Goal: Information Seeking & Learning: Learn about a topic

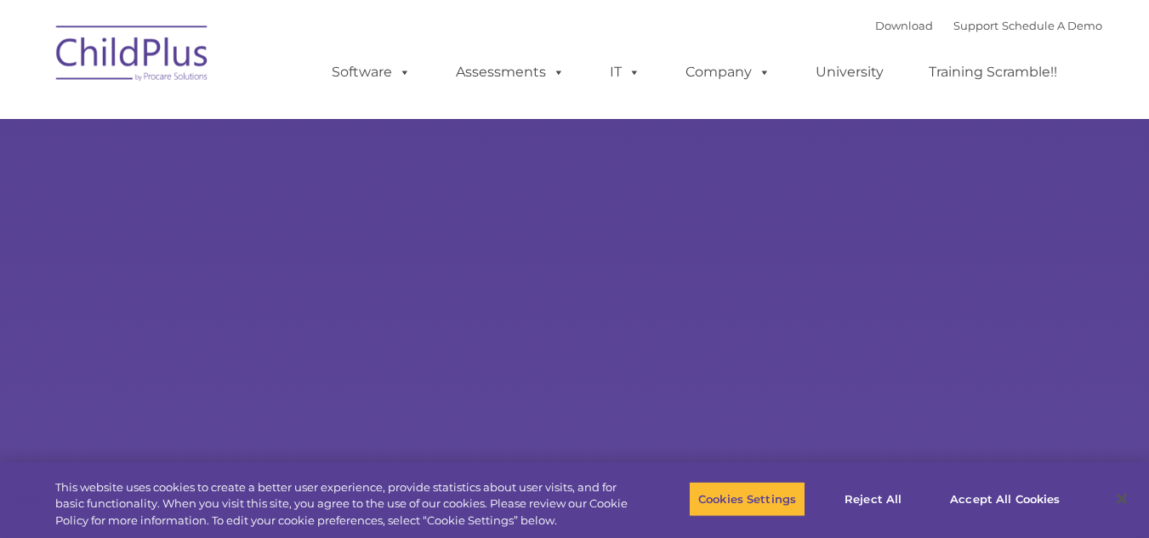
type input ""
select select "MEDIUM"
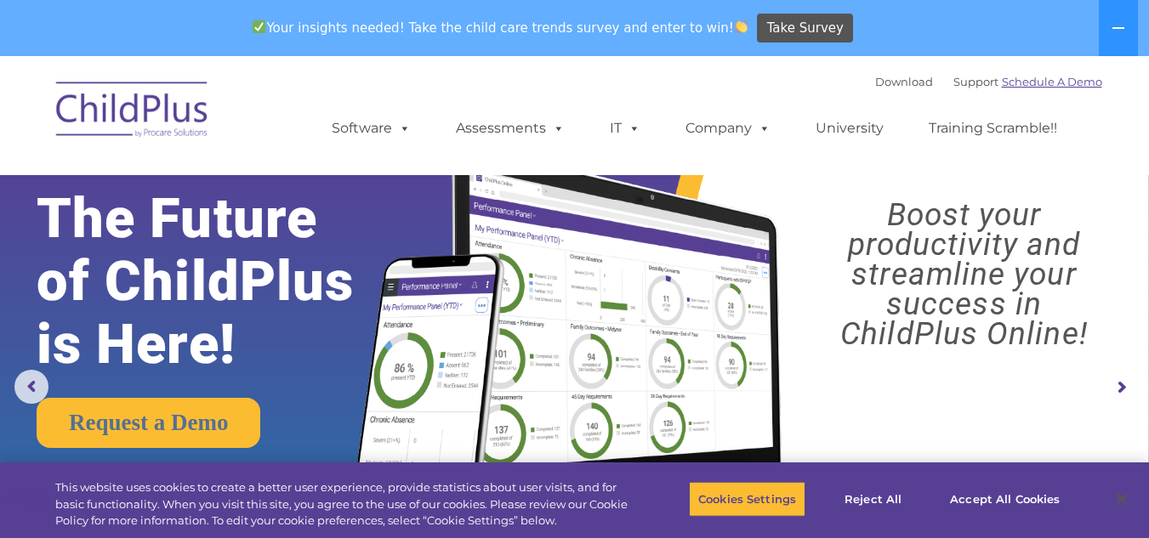
click at [1065, 77] on link "Schedule A Demo" at bounding box center [1052, 82] width 100 height 14
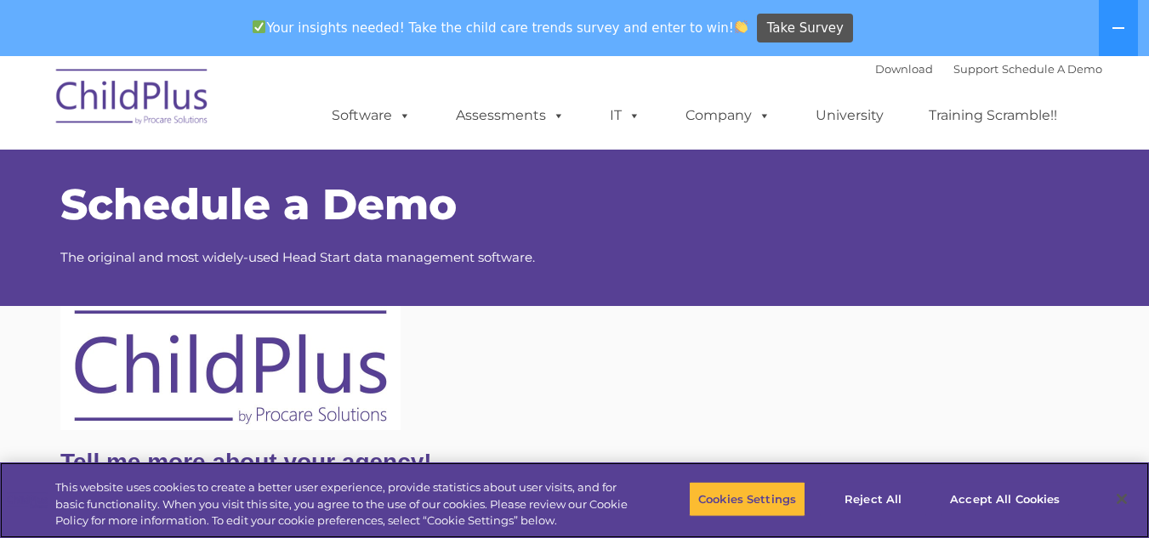
scroll to position [470, 0]
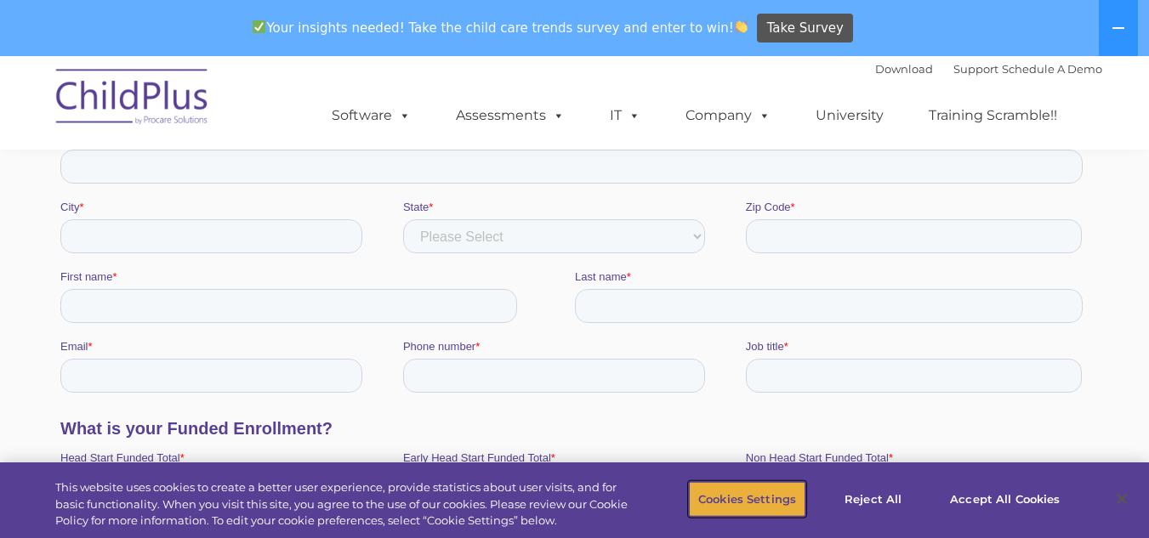
click at [755, 497] on button "Cookies Settings" at bounding box center [747, 499] width 117 height 36
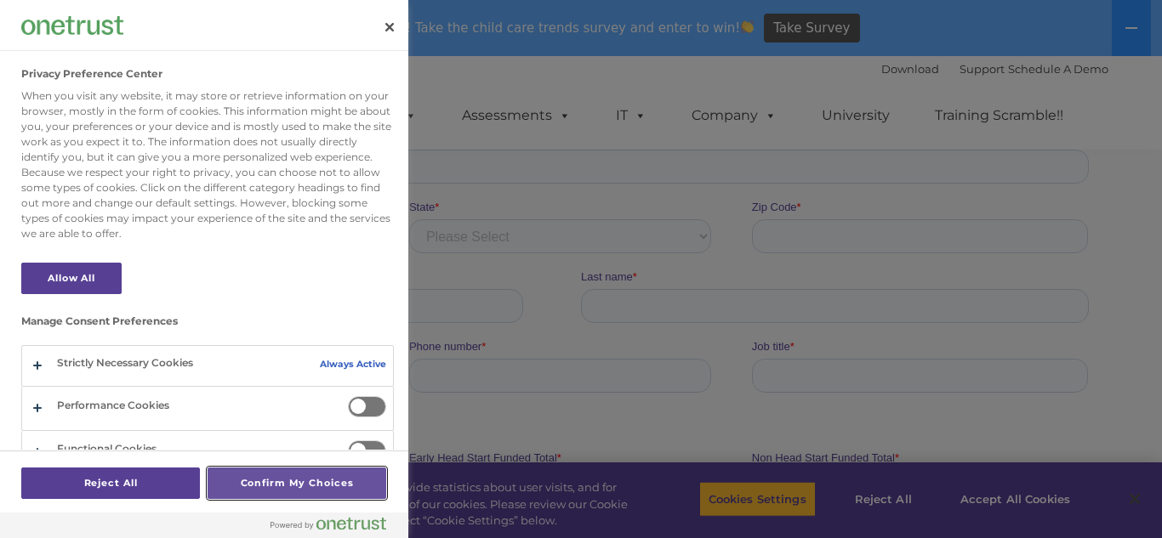
click at [268, 477] on button "Confirm My Choices" at bounding box center [296, 483] width 179 height 31
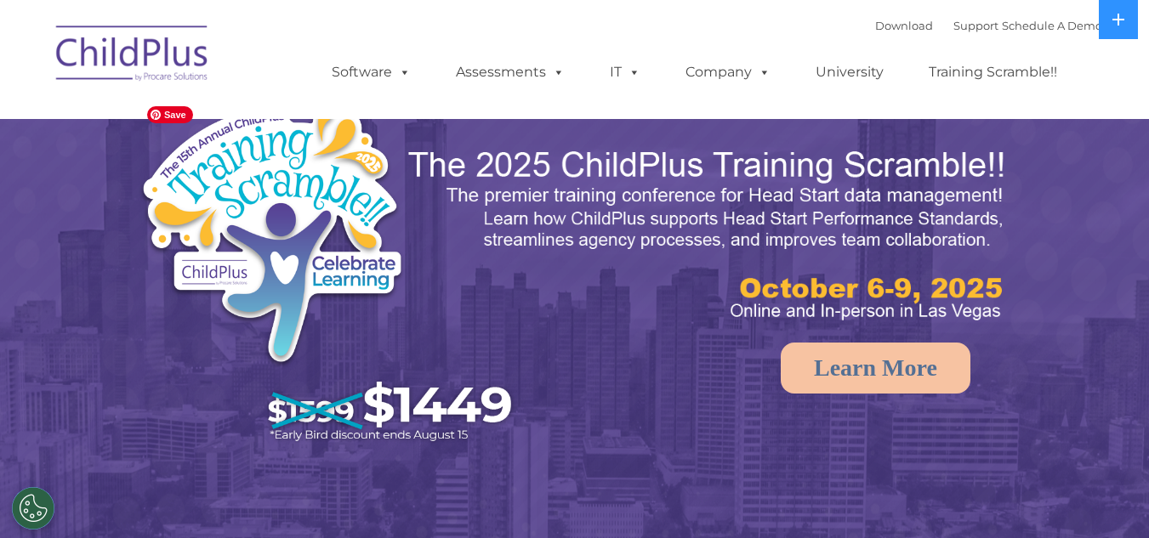
select select "MEDIUM"
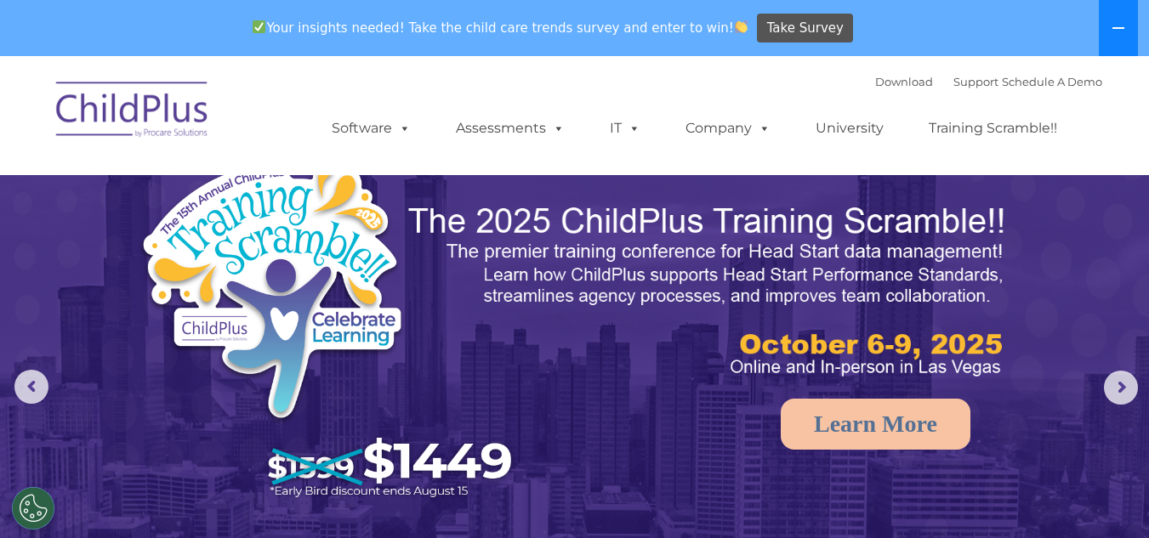
click at [1112, 22] on icon at bounding box center [1118, 28] width 14 height 14
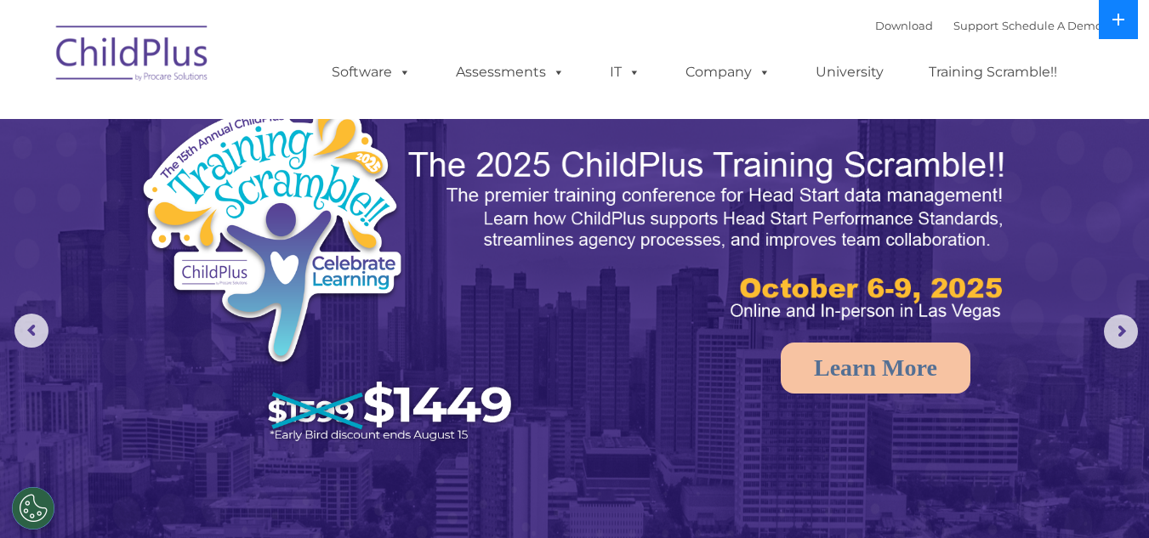
click at [1112, 22] on icon at bounding box center [1118, 20] width 14 height 14
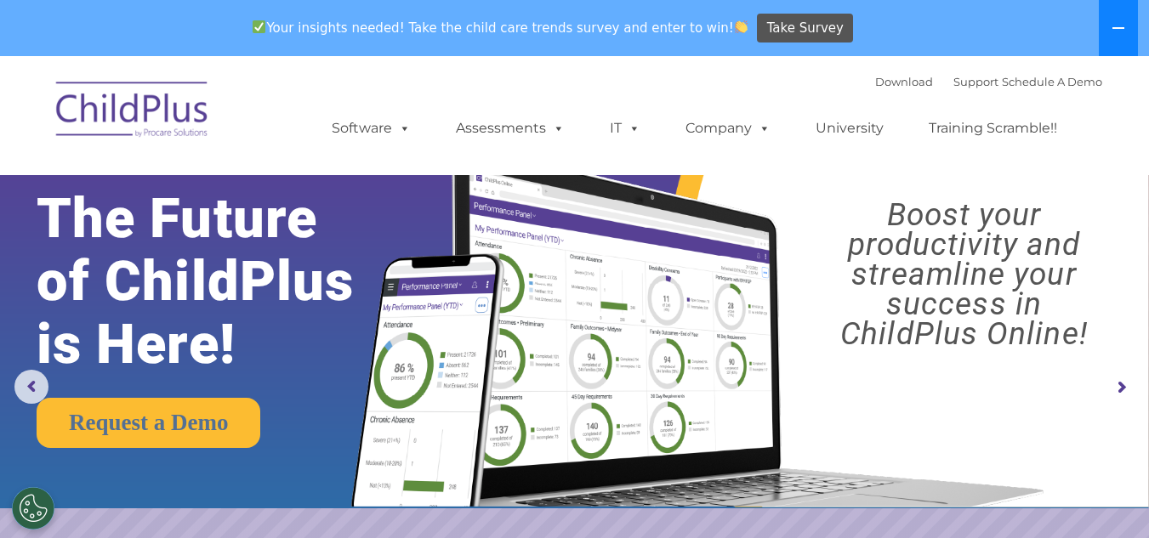
click at [1112, 22] on icon at bounding box center [1118, 28] width 14 height 14
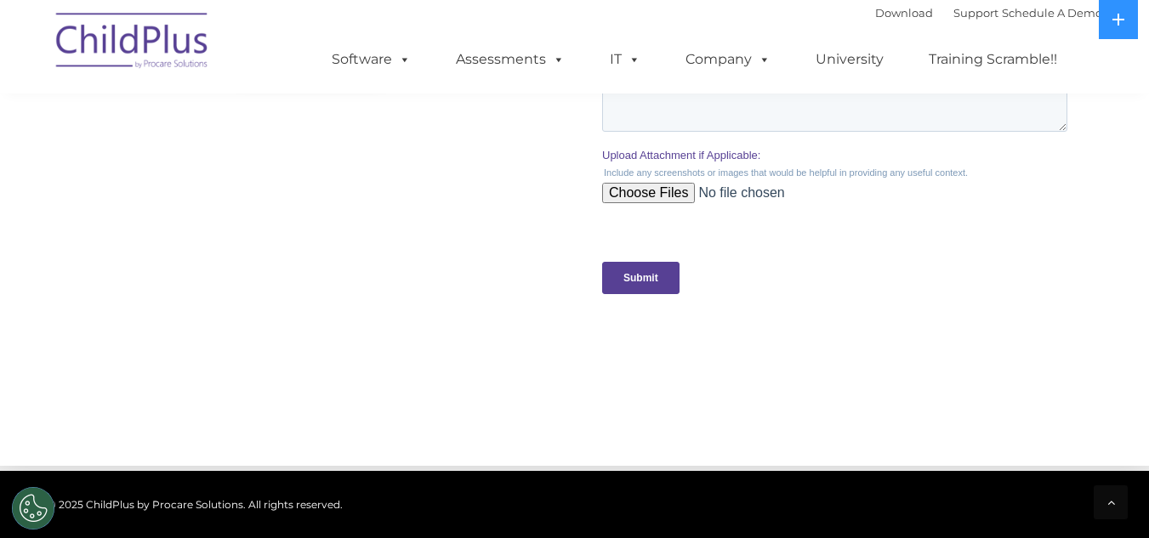
scroll to position [1972, 0]
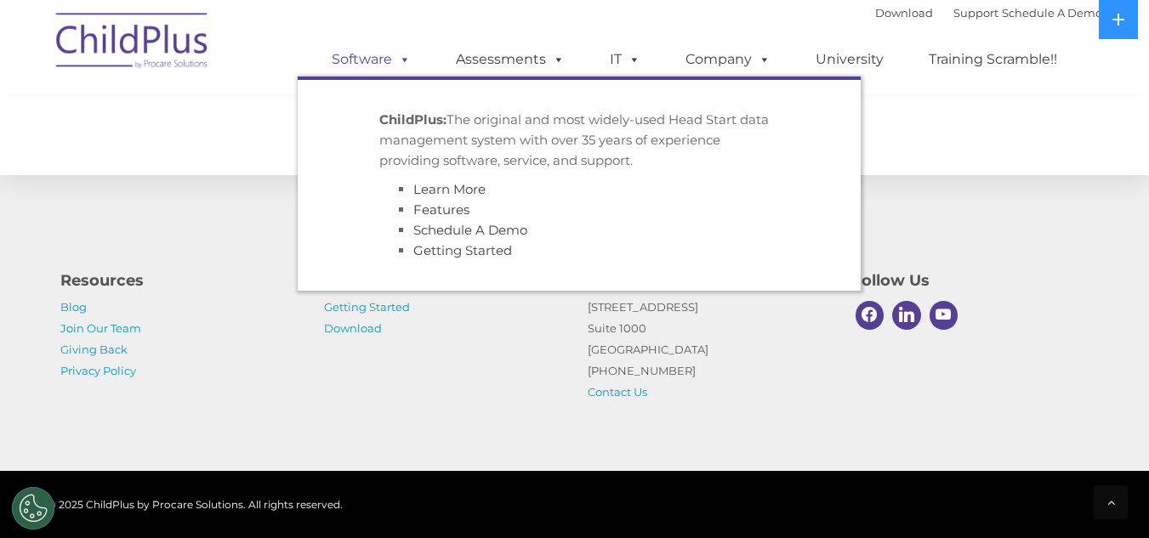
click at [385, 54] on link "Software" at bounding box center [371, 60] width 113 height 34
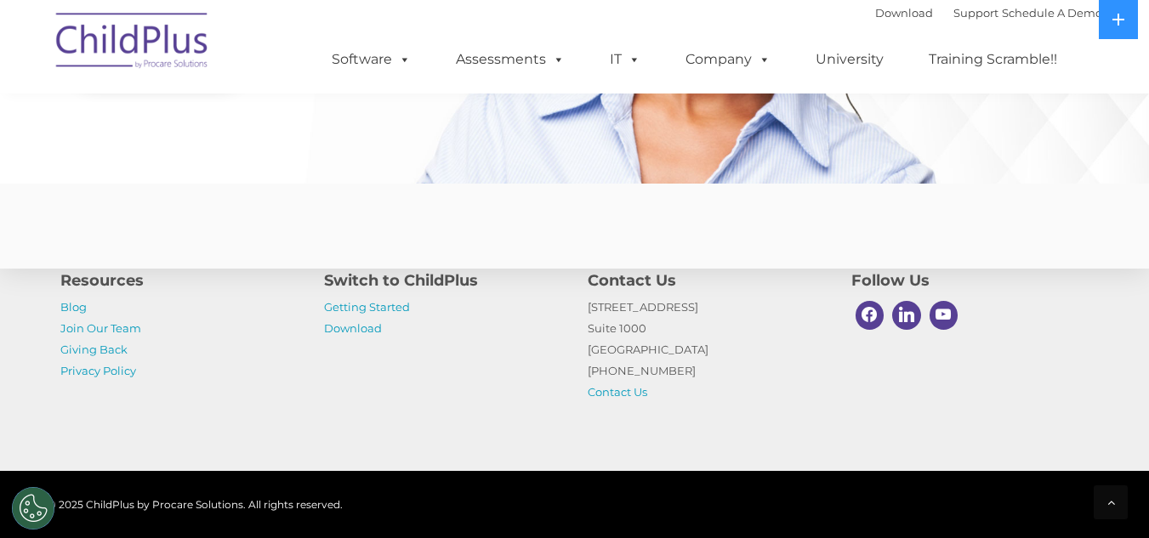
scroll to position [4250, 0]
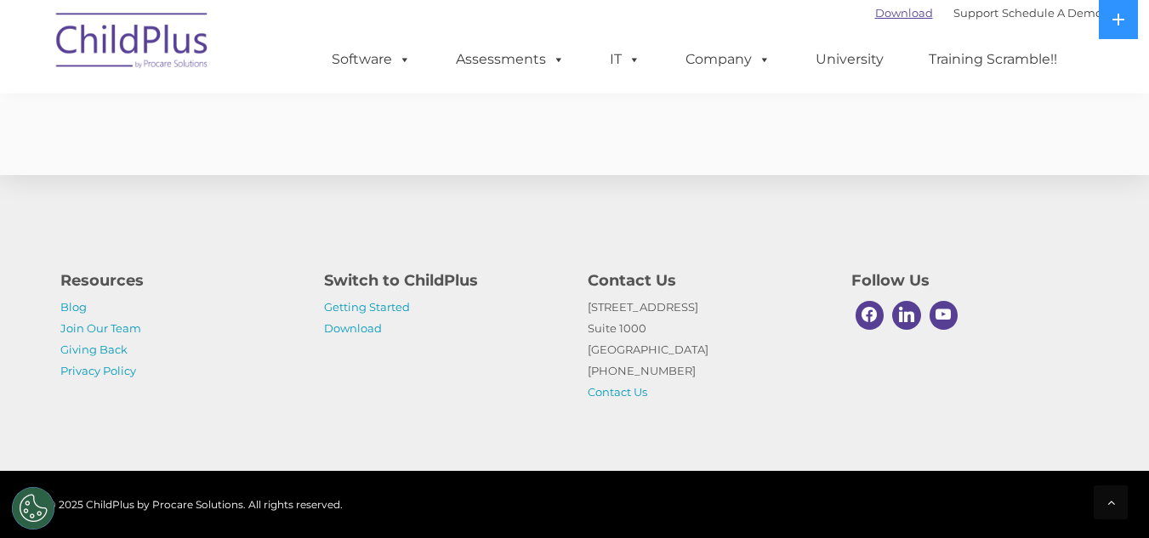
click at [875, 14] on link "Download" at bounding box center [904, 13] width 58 height 14
